Goal: Check status: Check status

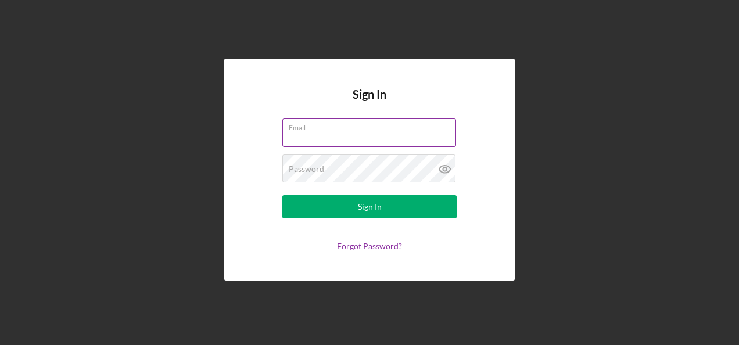
click at [314, 132] on input "Email" at bounding box center [369, 132] width 174 height 28
type input "[EMAIL_ADDRESS][DOMAIN_NAME]"
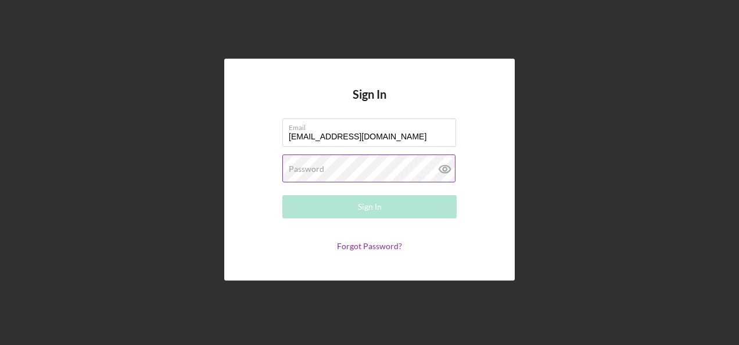
click at [314, 168] on label "Password" at bounding box center [306, 168] width 35 height 9
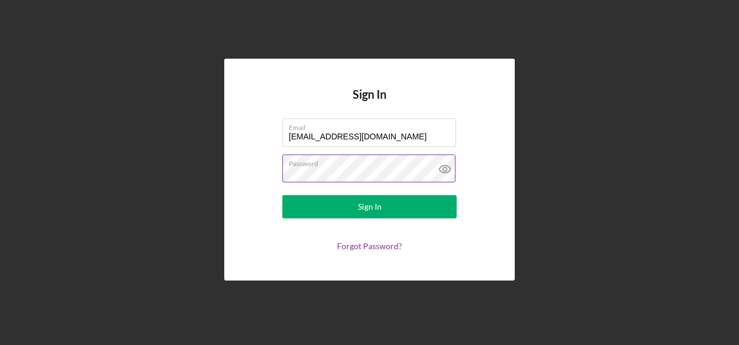
click at [282, 195] on button "Sign In" at bounding box center [369, 206] width 174 height 23
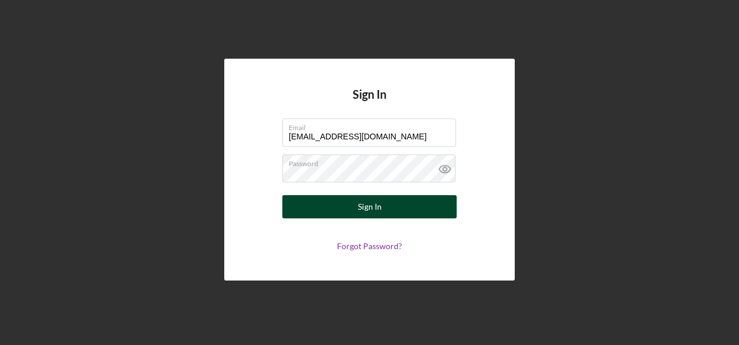
click at [384, 202] on button "Sign In" at bounding box center [369, 206] width 174 height 23
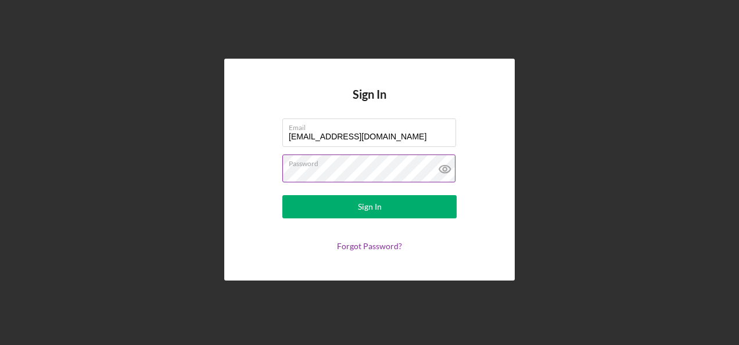
drag, startPoint x: 444, startPoint y: 167, endPoint x: 431, endPoint y: 167, distance: 12.8
click at [431, 167] on icon at bounding box center [444, 168] width 29 height 29
click at [282, 195] on button "Sign In" at bounding box center [369, 206] width 174 height 23
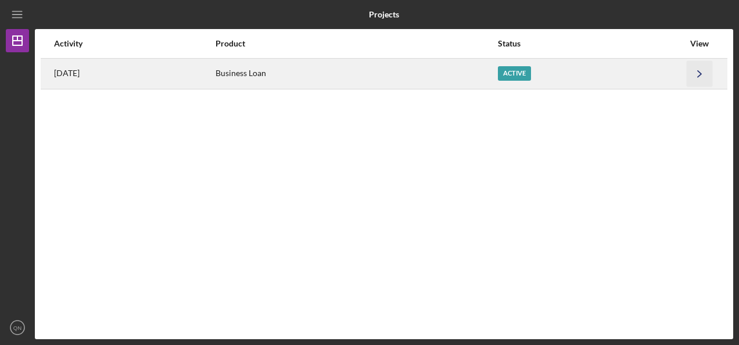
click at [688, 75] on icon "Icon/Navigate" at bounding box center [699, 73] width 26 height 26
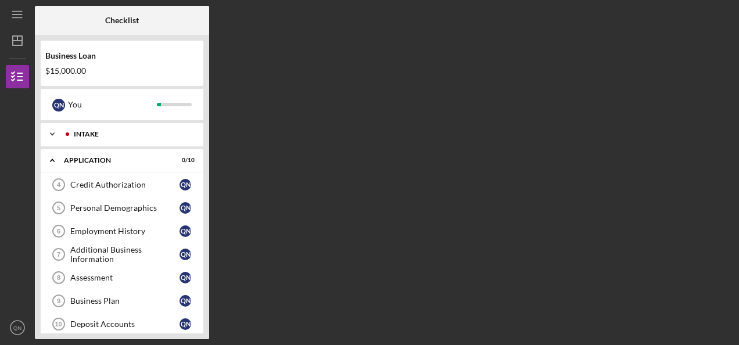
click at [56, 132] on icon "Icon/Expander" at bounding box center [52, 134] width 23 height 23
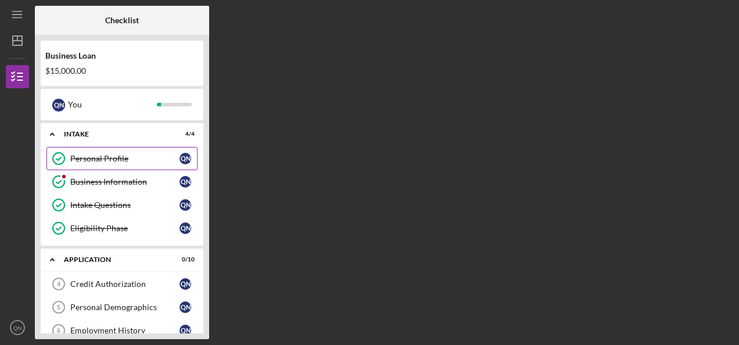
click at [118, 161] on div "Personal Profile" at bounding box center [124, 158] width 109 height 9
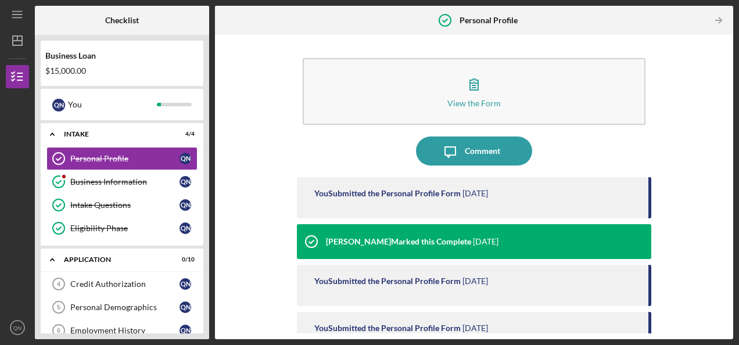
drag, startPoint x: 727, startPoint y: 67, endPoint x: 727, endPoint y: 105, distance: 37.2
click at [727, 105] on div "View the Form Form Icon/Message Comment You Submitted the Personal Profile Form…" at bounding box center [474, 187] width 518 height 304
click at [130, 184] on div "Business Information" at bounding box center [124, 181] width 109 height 9
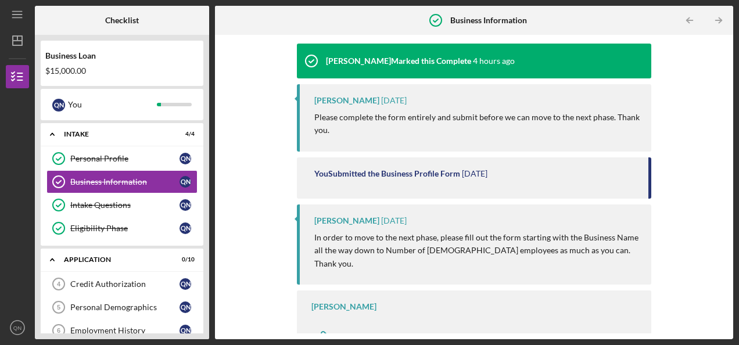
scroll to position [136, 0]
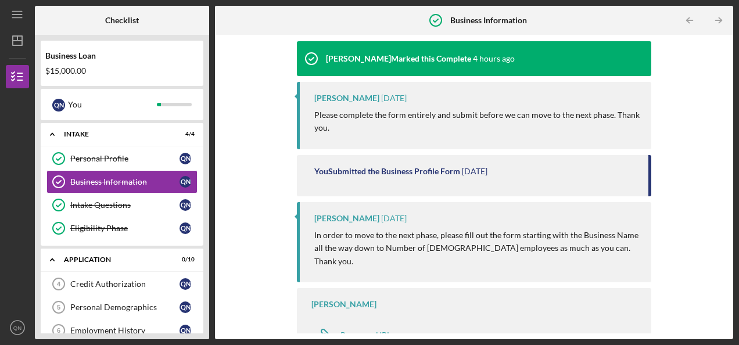
click at [485, 175] on div "You Submitted the Business Profile Form [DATE]" at bounding box center [474, 175] width 354 height 41
click at [360, 330] on div "Resource URL" at bounding box center [365, 334] width 51 height 9
click at [80, 203] on div "Intake Questions" at bounding box center [124, 204] width 109 height 9
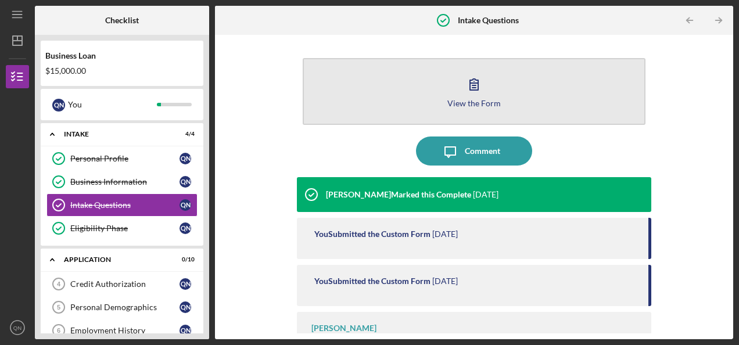
click at [505, 94] on button "View the Form Form" at bounding box center [474, 91] width 343 height 67
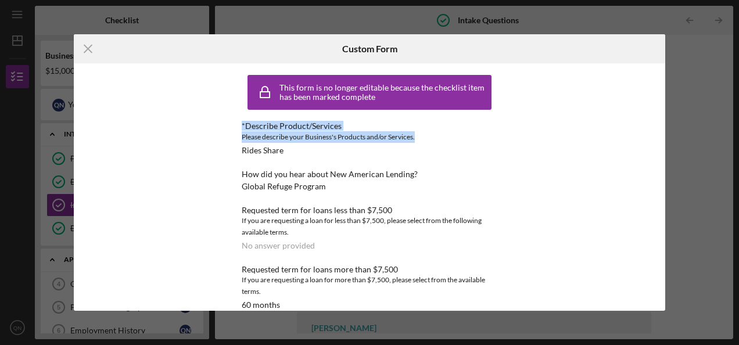
drag, startPoint x: 525, startPoint y: 95, endPoint x: 532, endPoint y: 142, distance: 47.6
click at [532, 142] on div "This form is no longer editable because the checklist item has been marked comp…" at bounding box center [369, 186] width 591 height 247
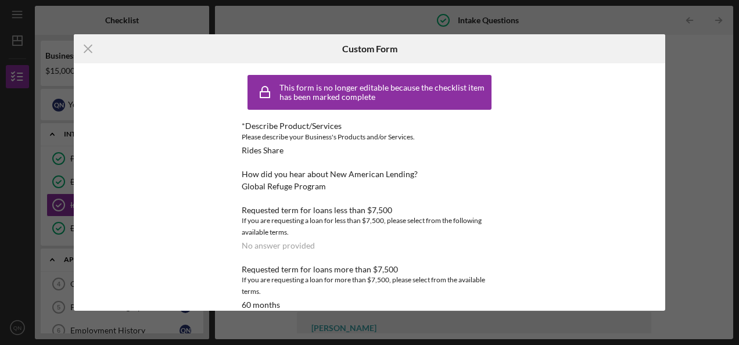
drag, startPoint x: 532, startPoint y: 142, endPoint x: 487, endPoint y: 165, distance: 50.9
click at [487, 165] on div "*Describe Product/Services Please describe your Business's Products and/or Serv…" at bounding box center [370, 215] width 256 height 188
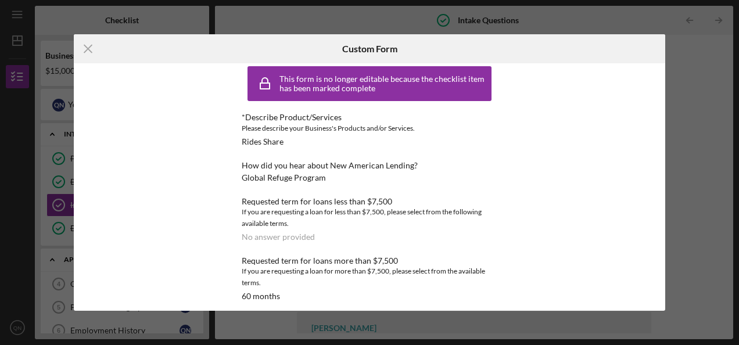
scroll to position [8, 0]
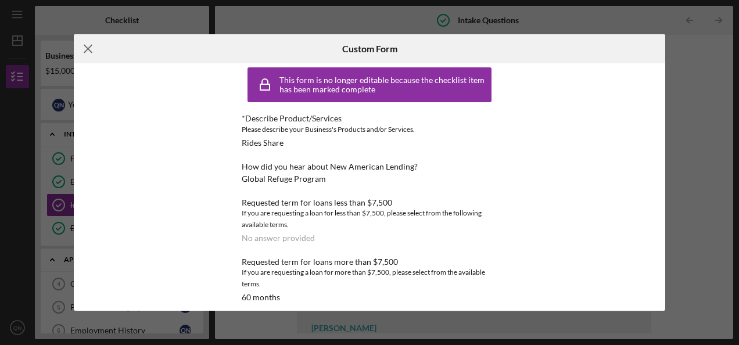
click at [91, 51] on icon "Icon/Menu Close" at bounding box center [88, 48] width 29 height 29
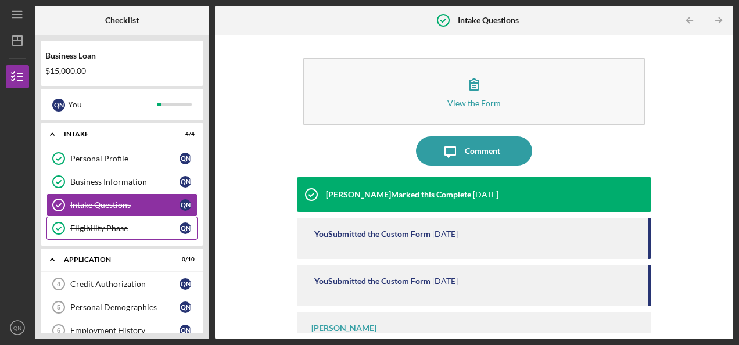
click at [117, 226] on div "Eligibility Phase" at bounding box center [124, 228] width 109 height 9
